Goal: Task Accomplishment & Management: Manage account settings

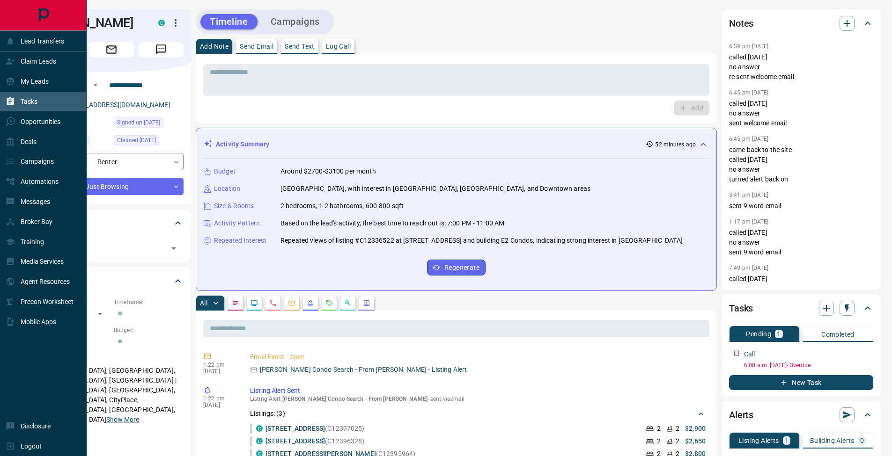
click at [20, 109] on div "Tasks" at bounding box center [22, 101] width 32 height 15
